Goal: Task Accomplishment & Management: Manage account settings

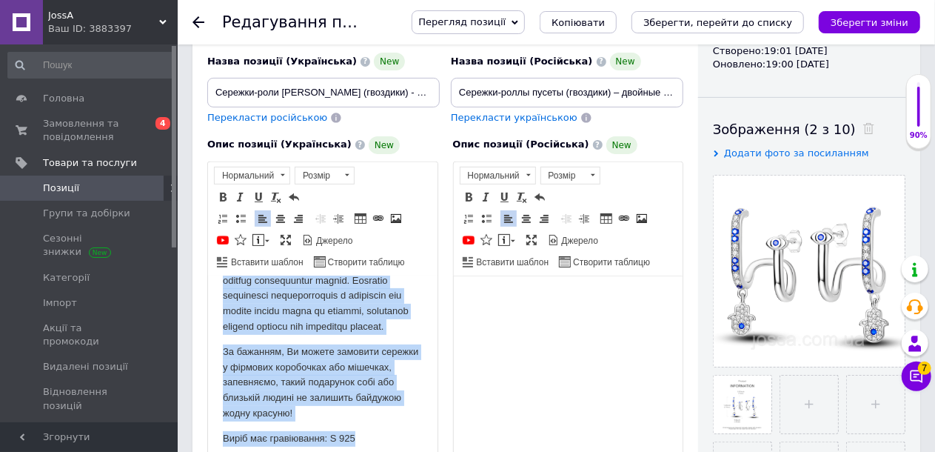
scroll to position [351, 0]
drag, startPoint x: 224, startPoint y: 283, endPoint x: 395, endPoint y: 453, distance: 240.8
click at [395, 451] on html "Асиметричні сережки - це прикраси, в яких дві сережки в парі відрізняються один…" at bounding box center [321, 223] width 229 height 474
copy body "Loremip dolors ame consecte - ad elitseddoe temporin utlaboreetd ma aliquaenima…"
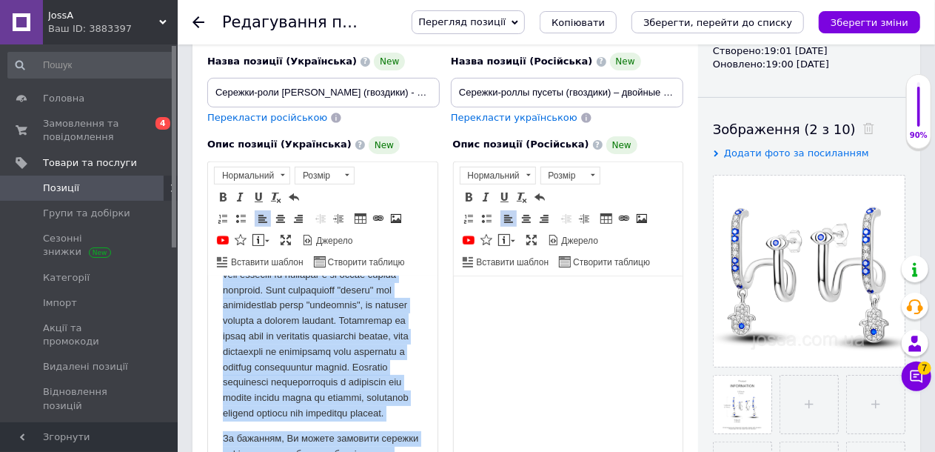
scroll to position [277, 0]
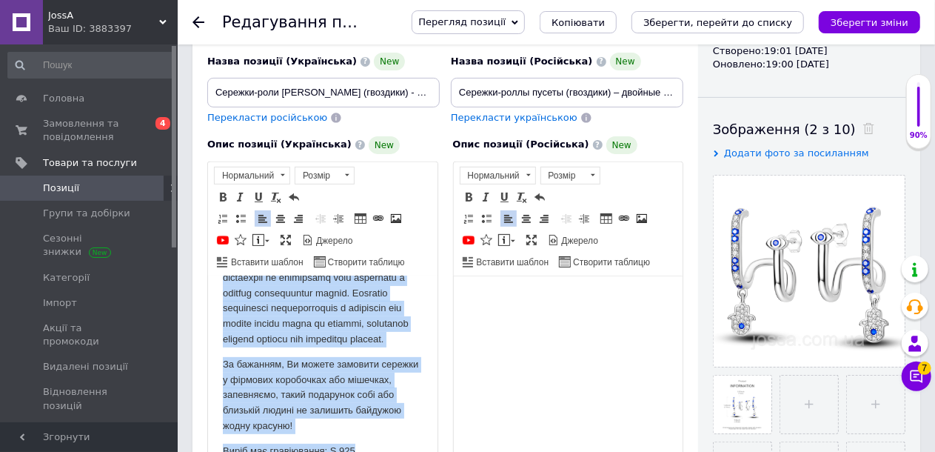
click at [261, 346] on p "Редактор, 979930B8-7068-4EF1-BCD1-76312BCC8F7D" at bounding box center [322, 238] width 200 height 215
click at [238, 346] on p "Редактор, 979930B8-7068-4EF1-BCD1-76312BCC8F7D" at bounding box center [322, 238] width 200 height 215
click at [237, 346] on p "Редактор, 979930B8-7068-4EF1-BCD1-76312BCC8F7D" at bounding box center [322, 238] width 200 height 215
click at [269, 346] on p "Редактор, 979930B8-7068-4EF1-BCD1-76312BCC8F7D" at bounding box center [322, 238] width 200 height 215
click at [265, 346] on p "Редактор, 979930B8-7068-4EF1-BCD1-76312BCC8F7D" at bounding box center [322, 238] width 200 height 215
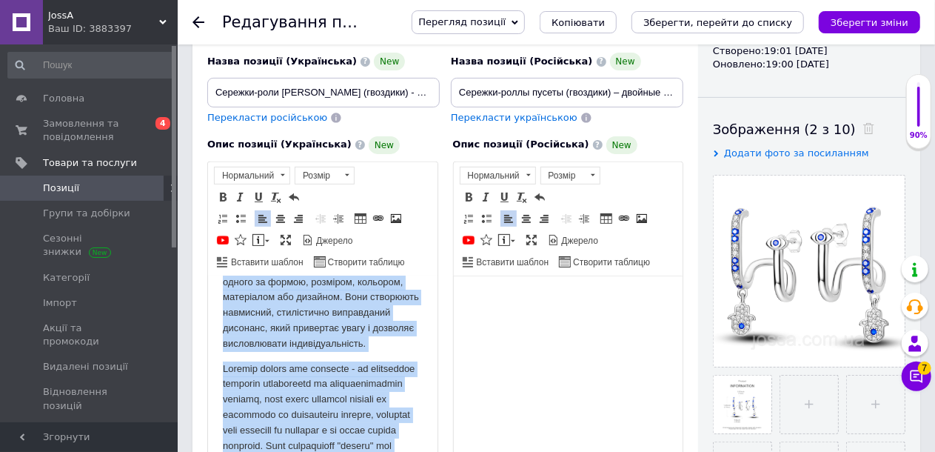
scroll to position [0, 0]
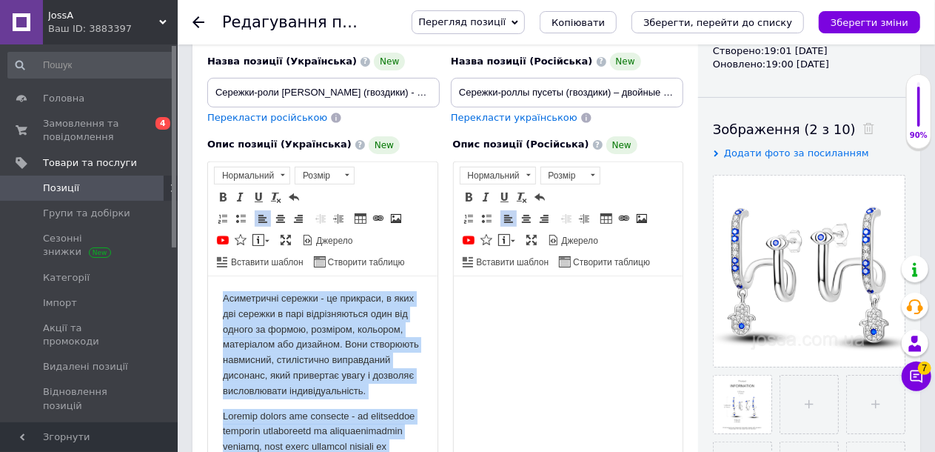
drag, startPoint x: 255, startPoint y: 400, endPoint x: 183, endPoint y: 273, distance: 146.5
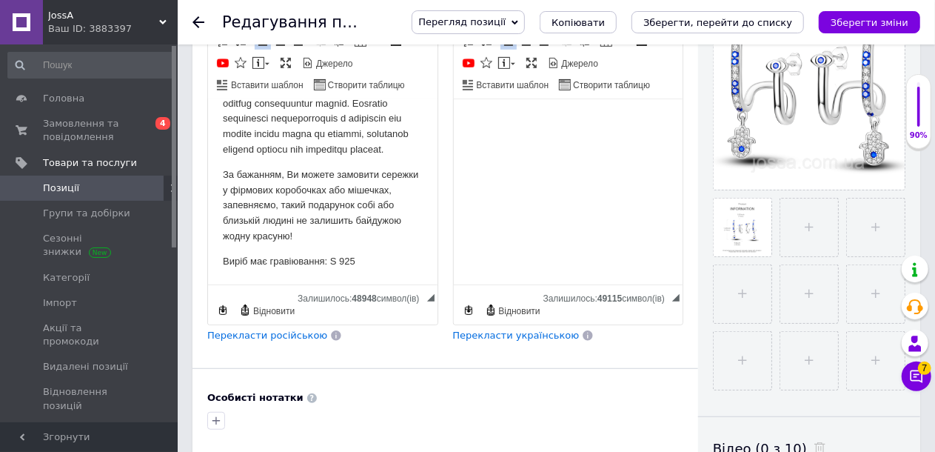
scroll to position [308, 0]
click at [262, 157] on p "Редактор, 979930B8-7068-4EF1-BCD1-76312BCC8F7D" at bounding box center [322, 49] width 200 height 215
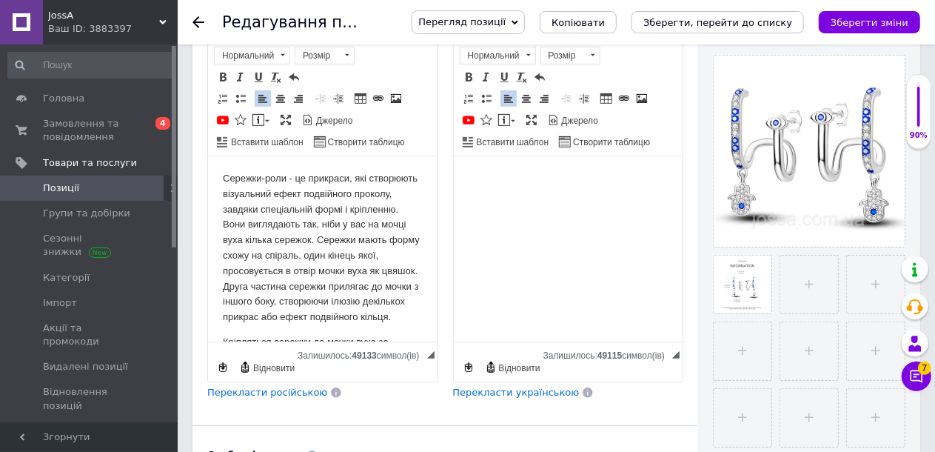
scroll to position [370, 0]
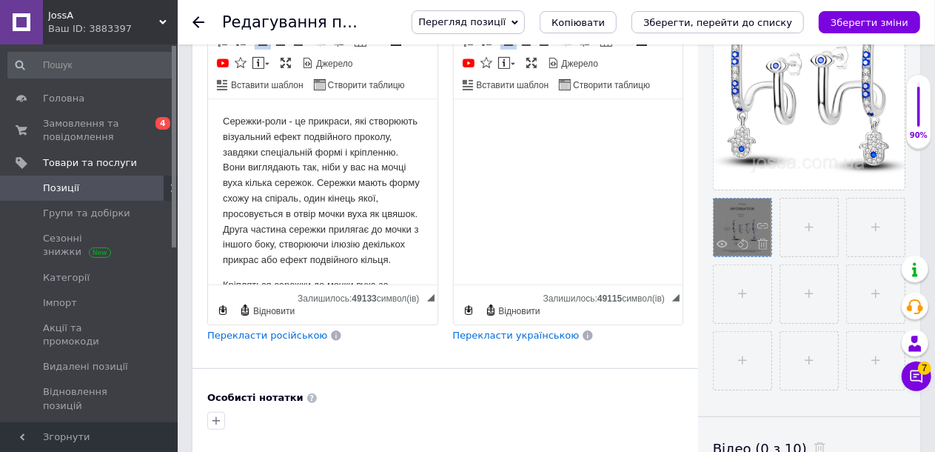
click at [721, 238] on icon at bounding box center [721, 243] width 11 height 11
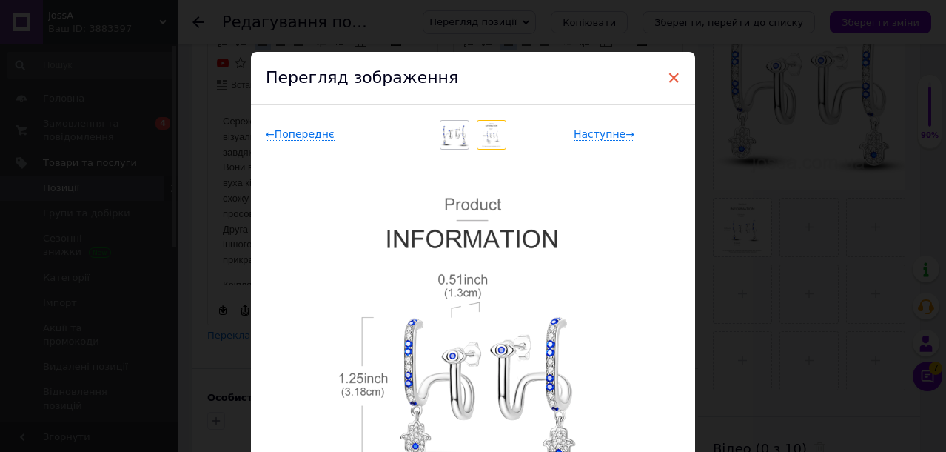
click at [671, 77] on span "×" at bounding box center [673, 77] width 13 height 25
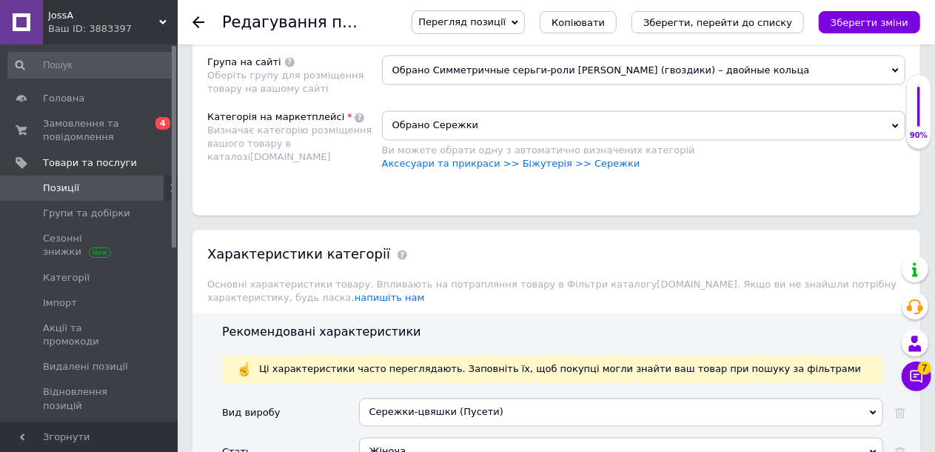
scroll to position [1184, 0]
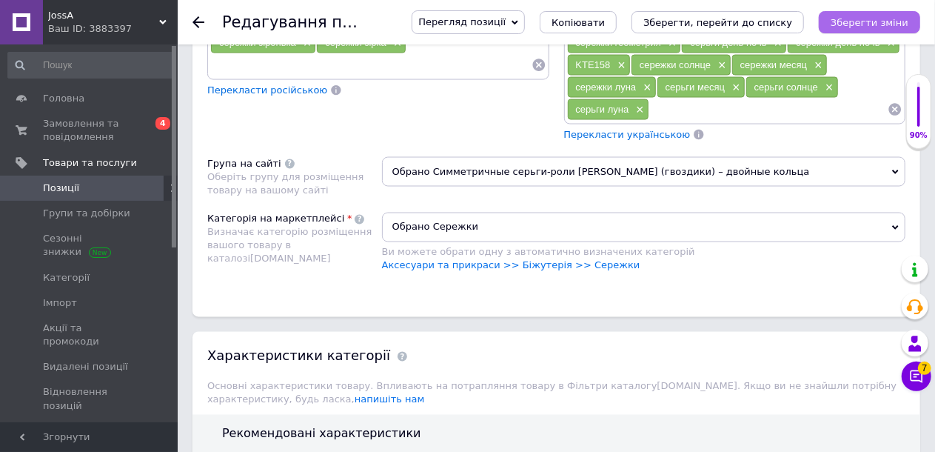
click at [850, 24] on icon "Зберегти зміни" at bounding box center [869, 22] width 78 height 11
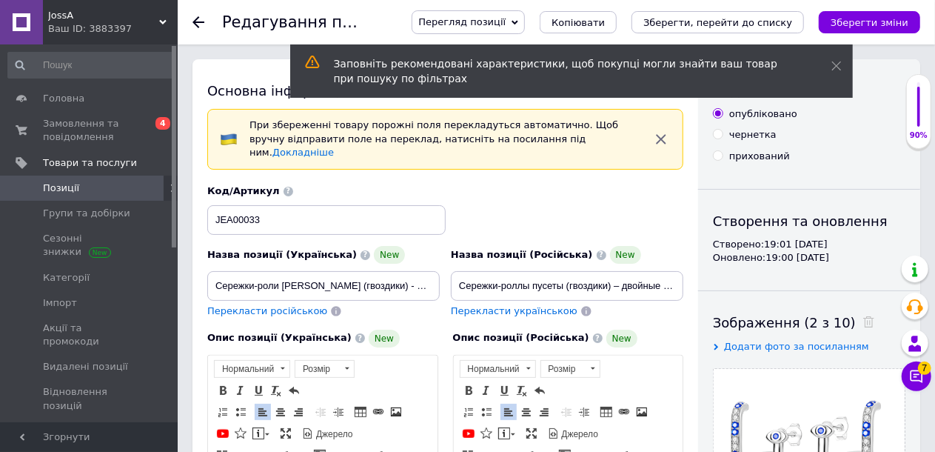
scroll to position [0, 0]
click at [884, 13] on button "Зберегти зміни" at bounding box center [869, 22] width 101 height 22
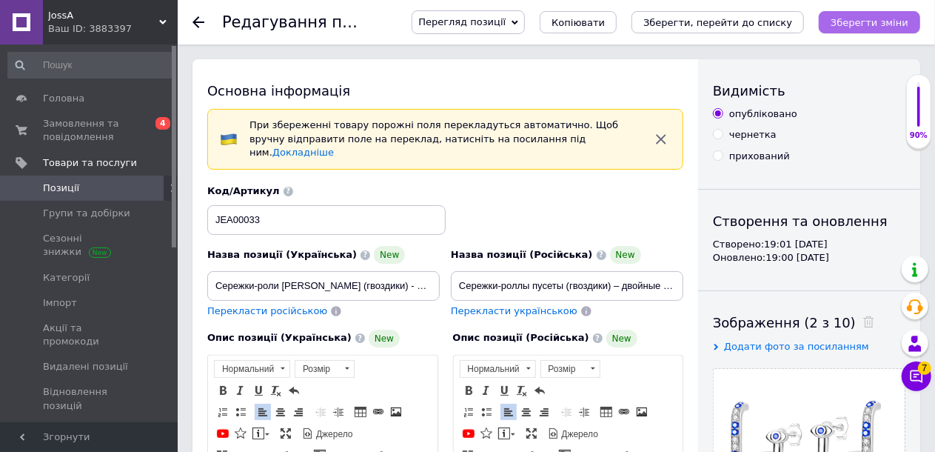
click at [856, 17] on icon "Зберегти зміни" at bounding box center [869, 22] width 78 height 11
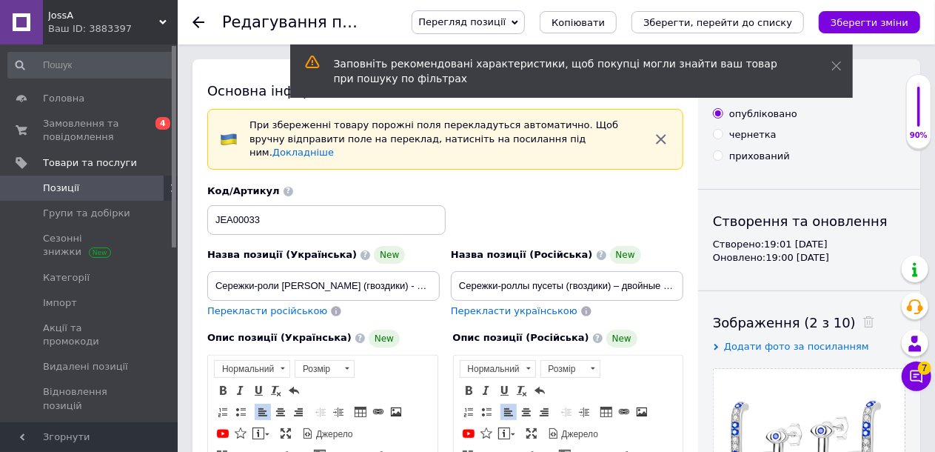
click at [70, 189] on span "Позиції" at bounding box center [61, 187] width 36 height 13
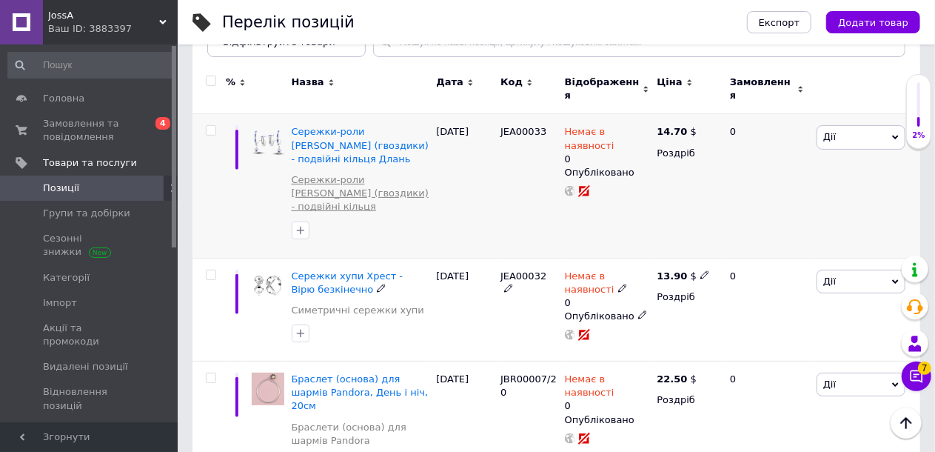
scroll to position [148, 0]
